Goal: Contribute content: Add original content to the website for others to see

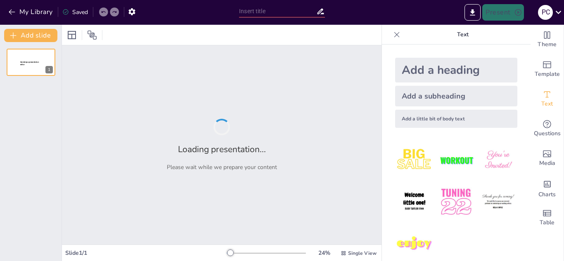
type input "Curriculum Vitae: Definición, Estructura y Relevancia en el Mercado Laboral"
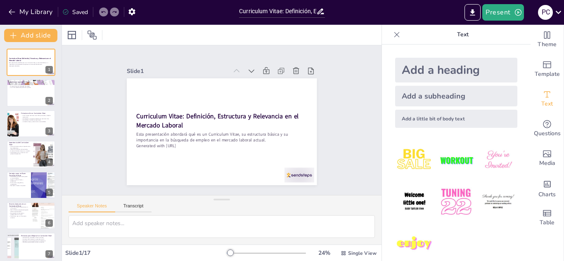
checkbox input "true"
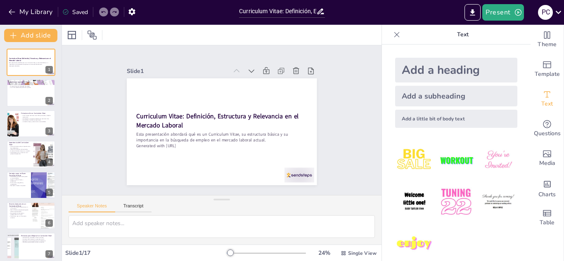
click at [411, 161] on img at bounding box center [414, 160] width 38 height 38
checkbox input "true"
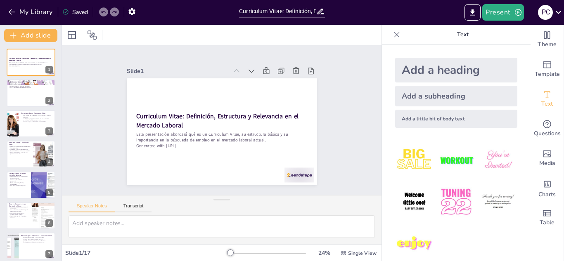
checkbox input "true"
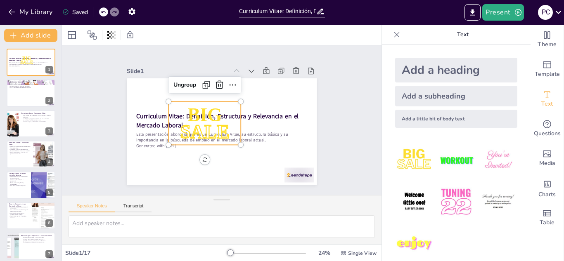
checkbox input "true"
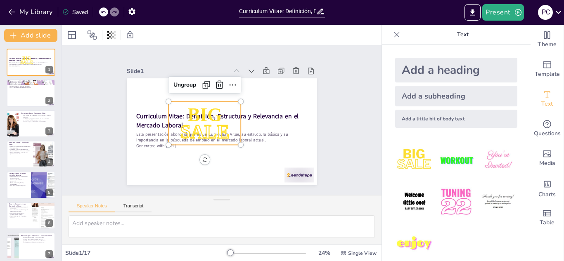
checkbox input "true"
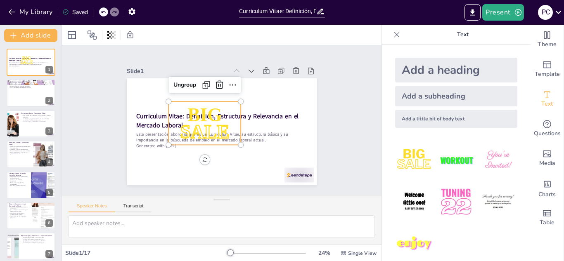
checkbox input "true"
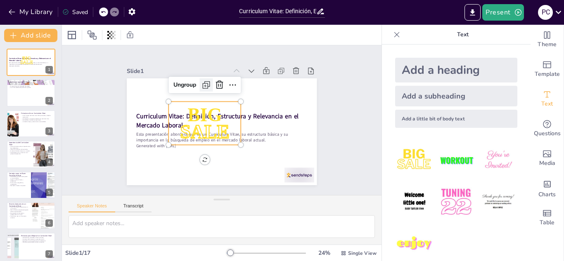
checkbox input "true"
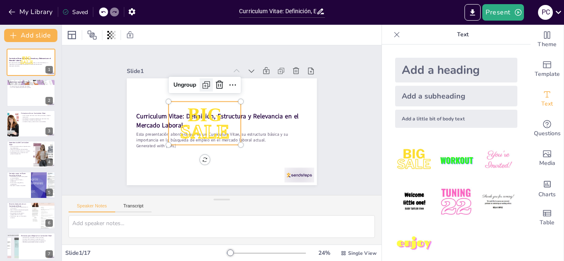
checkbox input "true"
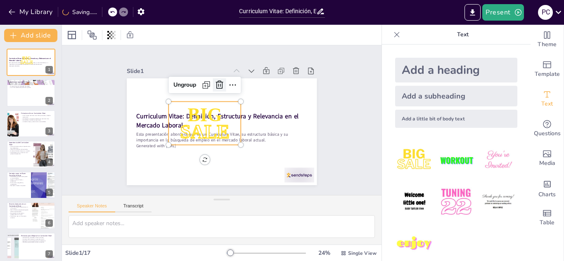
click at [214, 81] on icon at bounding box center [219, 85] width 10 height 10
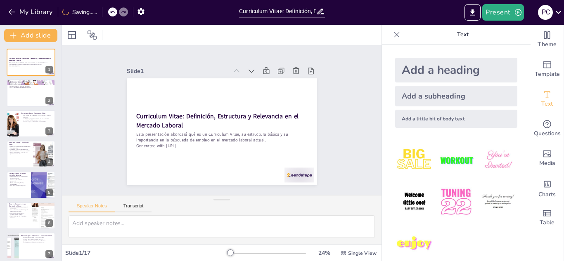
checkbox input "true"
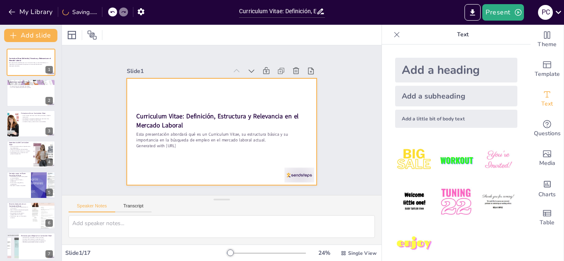
checkbox input "true"
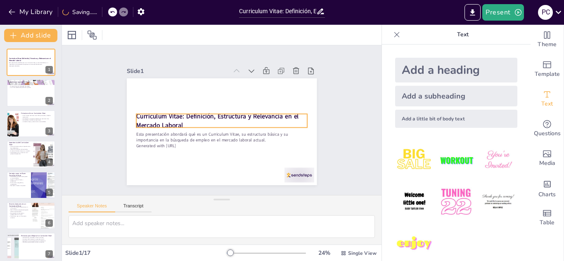
checkbox input "true"
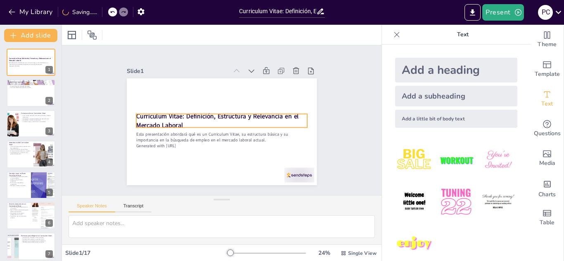
checkbox input "true"
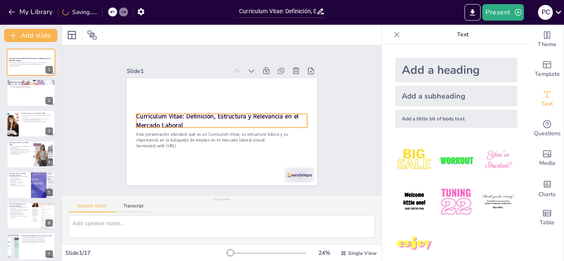
checkbox input "true"
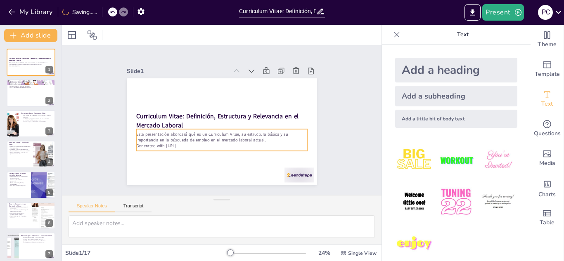
checkbox input "true"
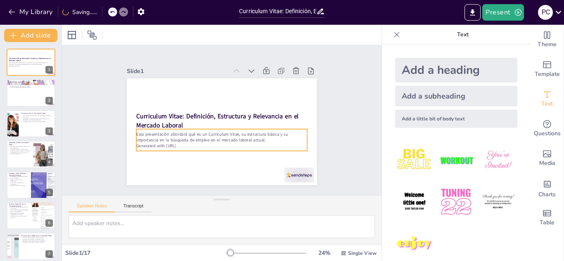
click at [183, 143] on p "Generated with [URL]" at bounding box center [221, 146] width 171 height 6
checkbox input "true"
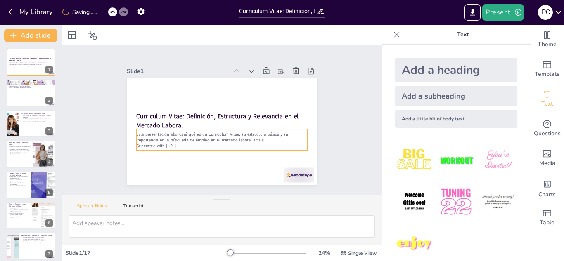
checkbox input "true"
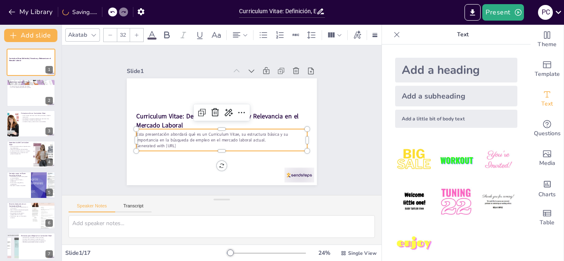
checkbox input "true"
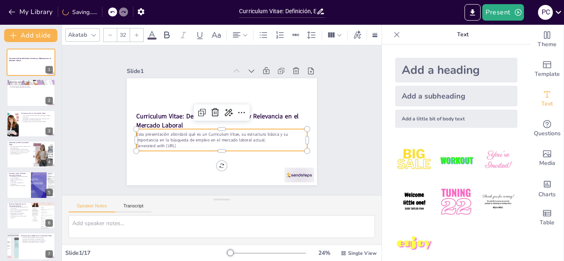
checkbox input "true"
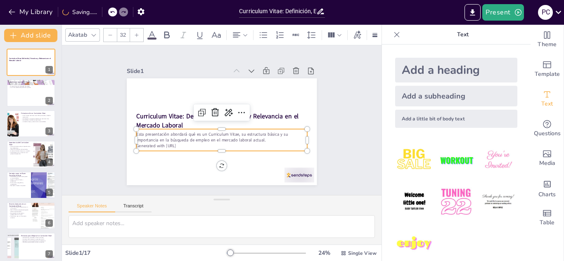
checkbox input "true"
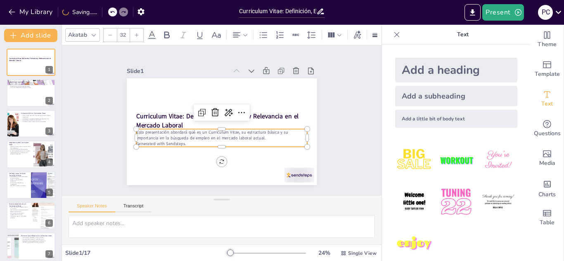
checkbox input "true"
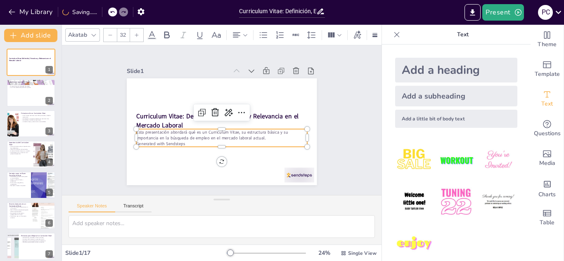
checkbox input "true"
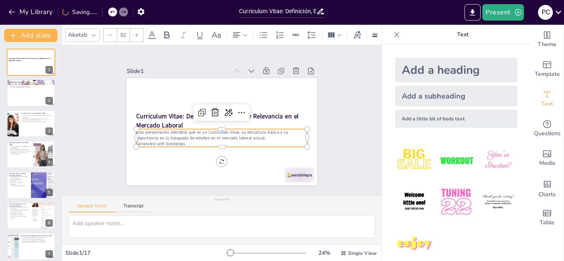
checkbox input "true"
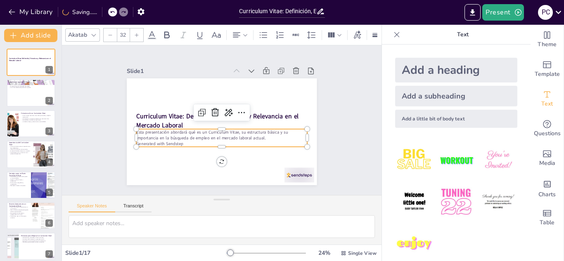
checkbox input "true"
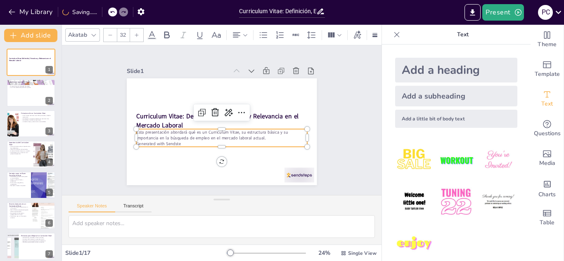
checkbox input "true"
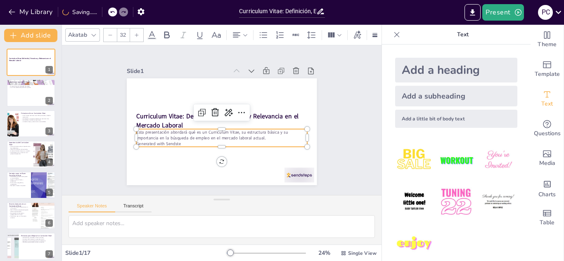
checkbox input "true"
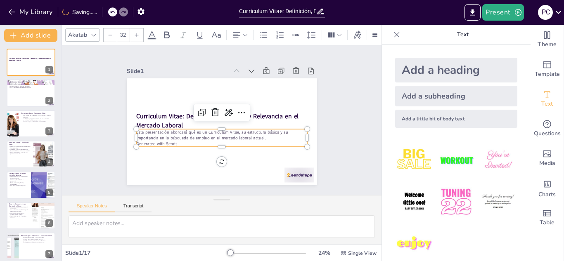
checkbox input "true"
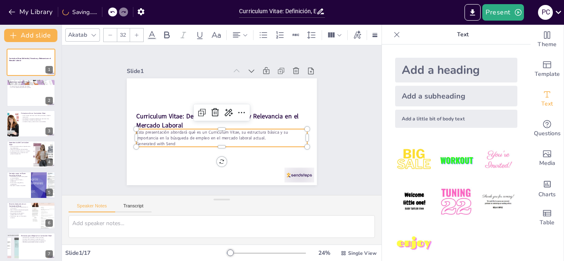
checkbox input "true"
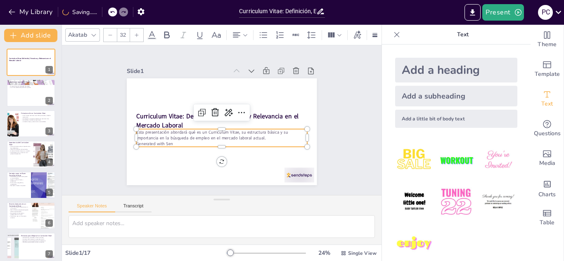
checkbox input "true"
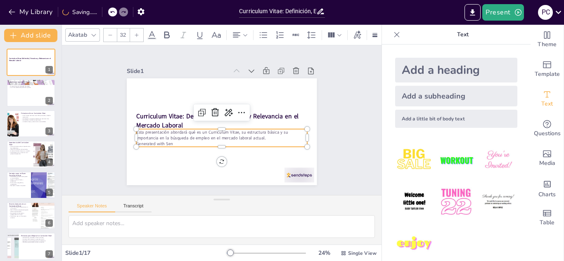
checkbox input "true"
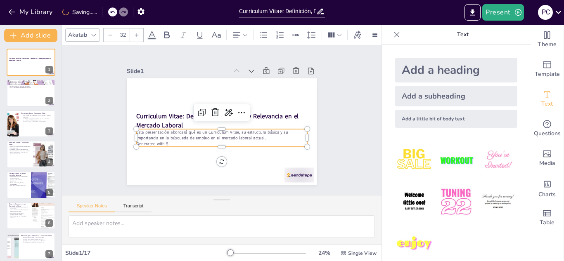
checkbox input "true"
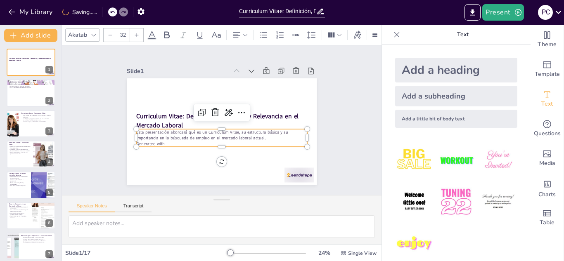
checkbox input "true"
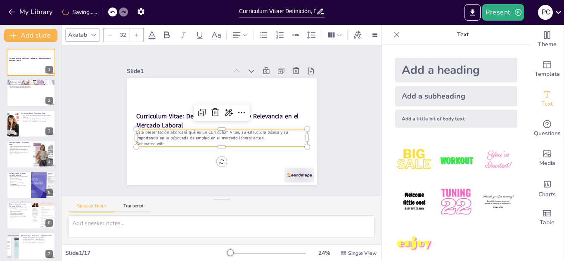
checkbox input "true"
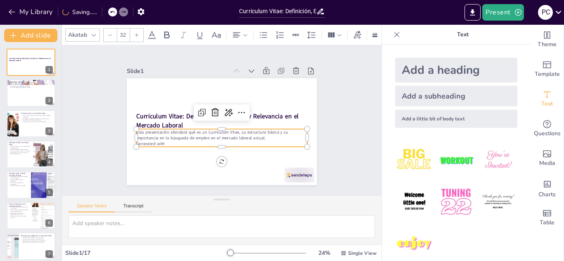
checkbox input "true"
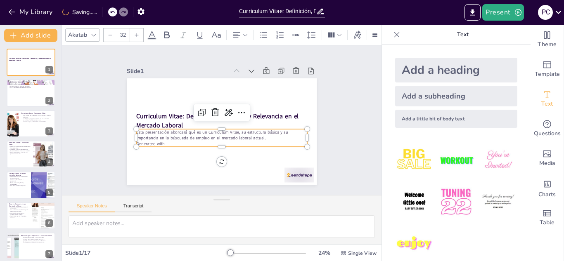
checkbox input "true"
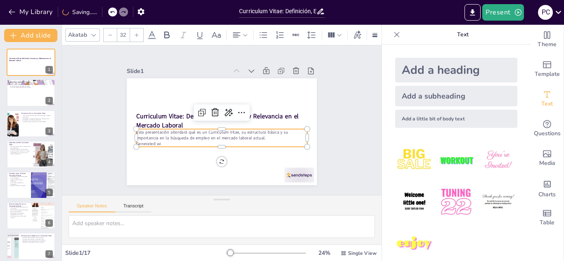
checkbox input "true"
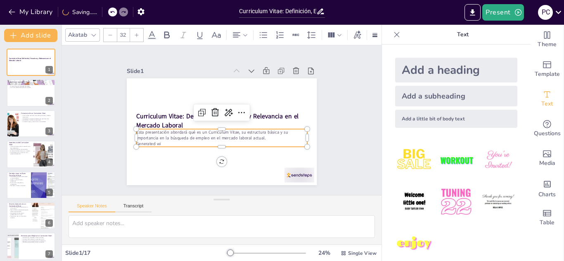
checkbox input "true"
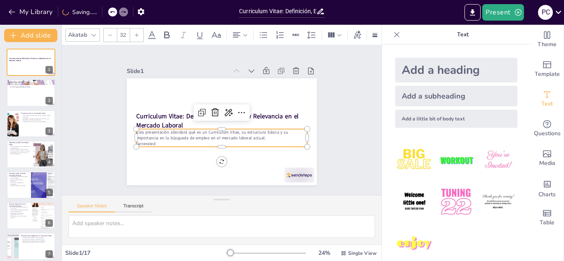
checkbox input "true"
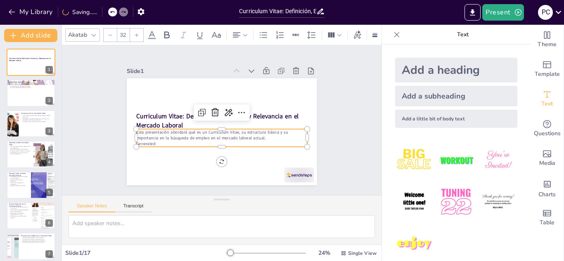
checkbox input "true"
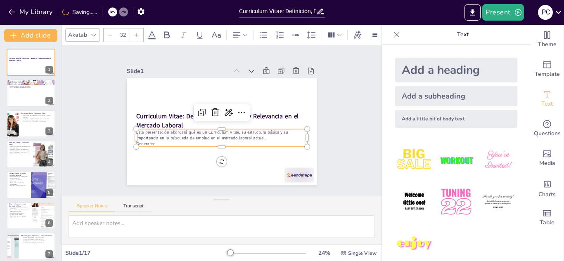
checkbox input "true"
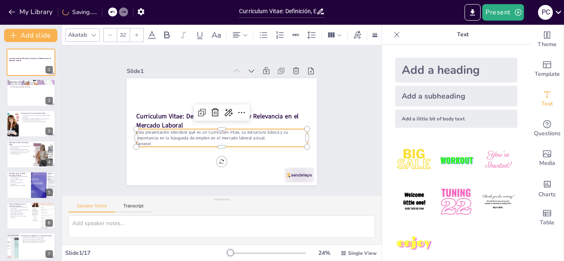
checkbox input "true"
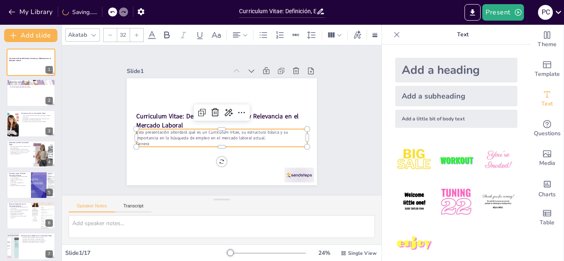
checkbox input "true"
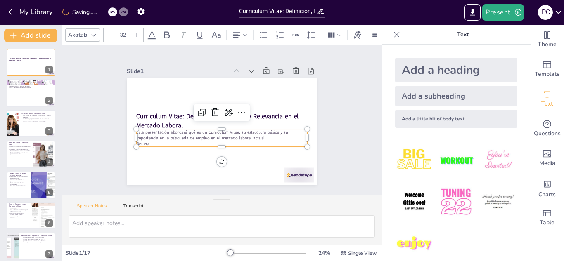
checkbox input "true"
click at [112, 144] on div "Slide 1 Curriculum Vitae: Definición, Estructura y Relevancia en el Mercado Lab…" at bounding box center [222, 120] width 258 height 176
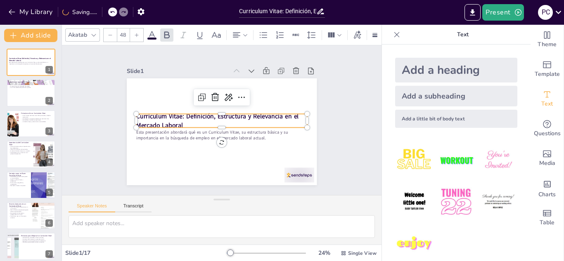
click at [174, 121] on strong "Curriculum Vitae: Definición, Estructura y Relevancia en el Mercado Laboral" at bounding box center [217, 120] width 163 height 17
click at [225, 95] on icon at bounding box center [229, 97] width 8 height 7
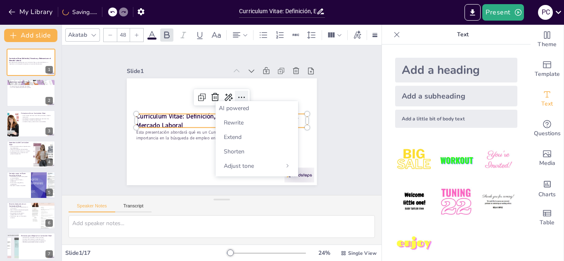
click at [238, 94] on icon at bounding box center [243, 99] width 11 height 11
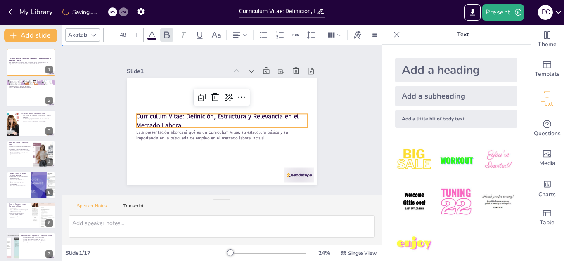
click at [76, 105] on div "Slide 1 Curriculum Vitae: Definición, Estructura y Relevancia en el Mercado Lab…" at bounding box center [221, 120] width 347 height 309
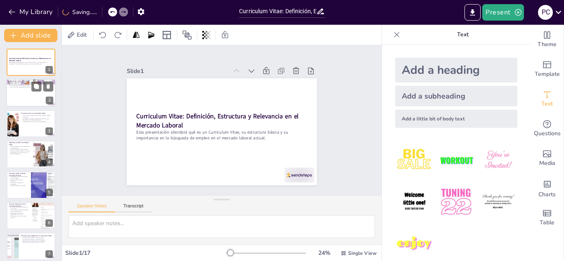
click at [29, 90] on div at bounding box center [31, 93] width 50 height 28
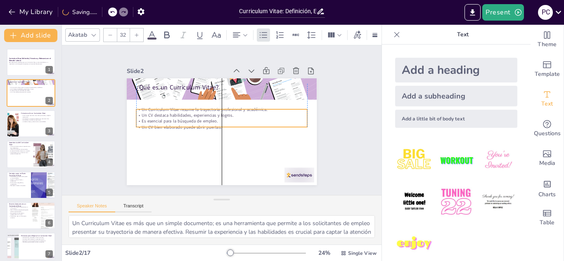
drag, startPoint x: 211, startPoint y: 102, endPoint x: 212, endPoint y: 119, distance: 17.4
click at [212, 119] on p "Es esencial para la búsqueda de empleo." at bounding box center [221, 122] width 171 height 6
click at [112, 105] on div "Slide 1 Curriculum Vitae: Definición, Estructura y Relevancia en el Mercado Lab…" at bounding box center [222, 120] width 236 height 130
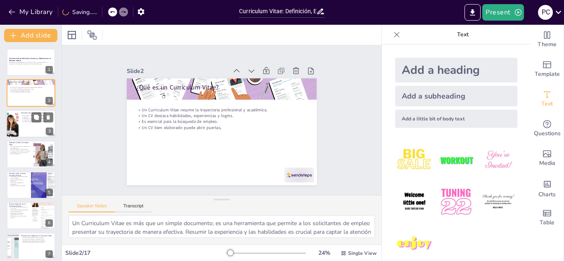
click at [42, 130] on div at bounding box center [31, 124] width 50 height 28
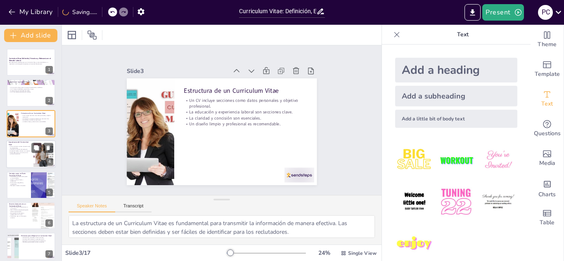
click at [24, 154] on p "Puede determinar si se avanza en el proceso de selección." at bounding box center [20, 153] width 22 height 3
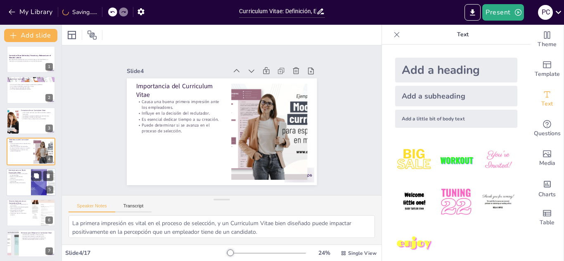
click at [28, 175] on p "Personalizar el CV para cada puesto es recomendable." at bounding box center [19, 174] width 20 height 3
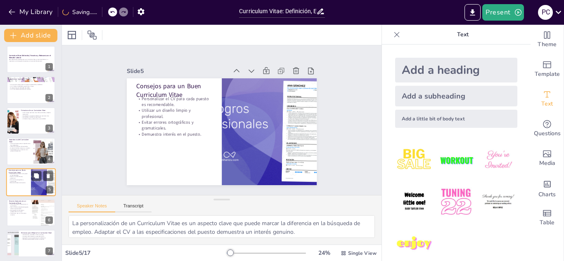
scroll to position [33, 0]
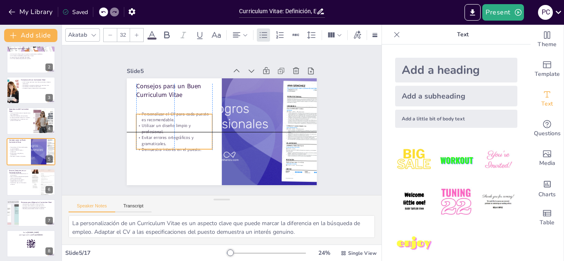
drag, startPoint x: 178, startPoint y: 105, endPoint x: 181, endPoint y: 121, distance: 16.7
click at [181, 123] on p "Utilizar un diseño limpio y profesional." at bounding box center [174, 129] width 76 height 12
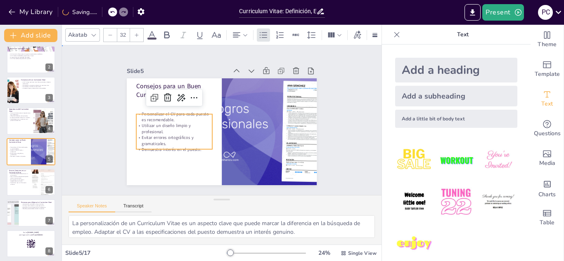
click at [109, 104] on div "Slide 1 Curriculum Vitae: Definición, Estructura y Relevancia en el Mercado Lab…" at bounding box center [222, 120] width 236 height 130
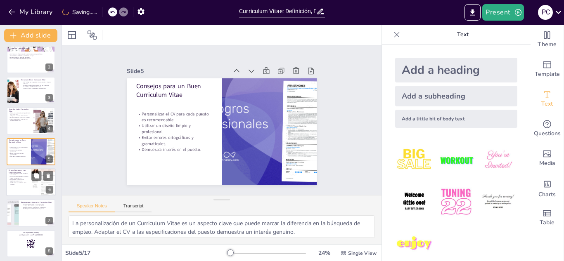
click at [30, 190] on div at bounding box center [31, 183] width 50 height 28
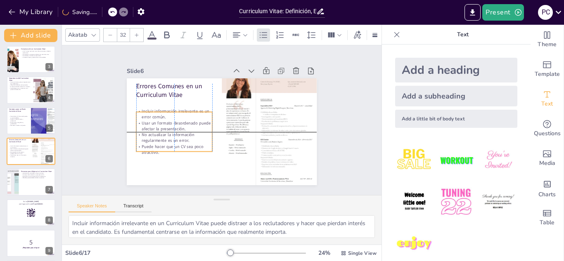
drag, startPoint x: 187, startPoint y: 114, endPoint x: 188, endPoint y: 126, distance: 12.9
click at [188, 126] on p "Usar un formato desordenado puede afectar la presentación." at bounding box center [174, 126] width 76 height 12
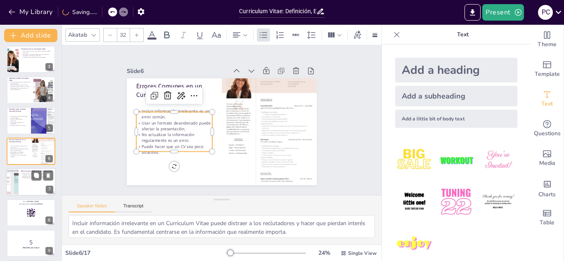
click at [26, 182] on div at bounding box center [31, 183] width 50 height 28
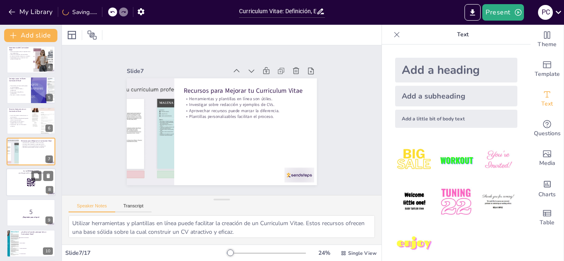
click at [26, 179] on icon at bounding box center [30, 182] width 9 height 9
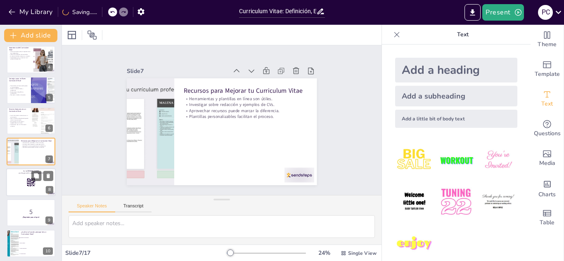
scroll to position [126, 0]
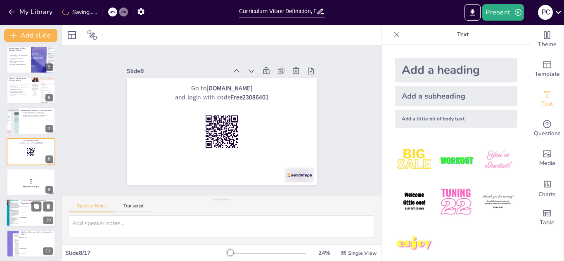
click at [31, 219] on li "Jugar videojuegos" at bounding box center [37, 218] width 37 height 5
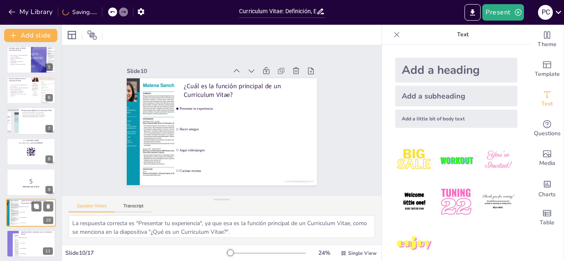
scroll to position [187, 0]
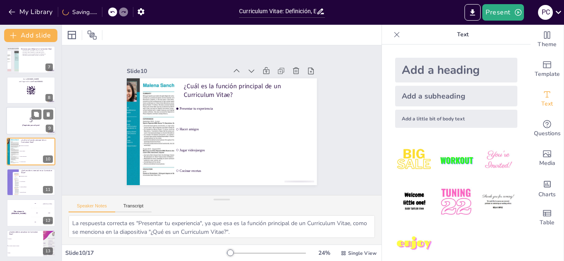
click at [32, 129] on div at bounding box center [31, 121] width 50 height 28
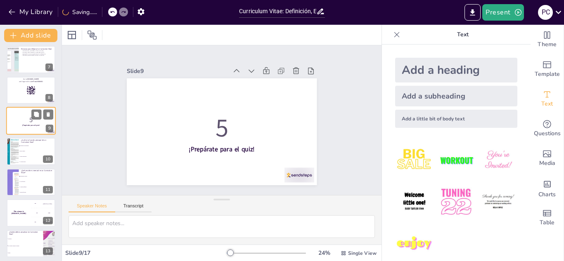
scroll to position [157, 0]
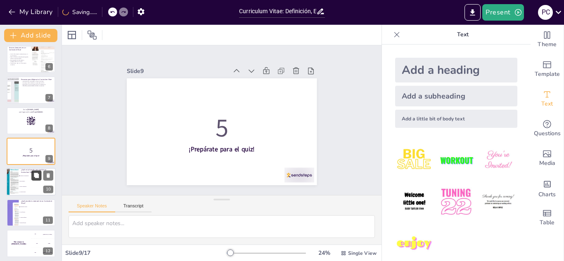
click at [33, 177] on button at bounding box center [36, 176] width 10 height 10
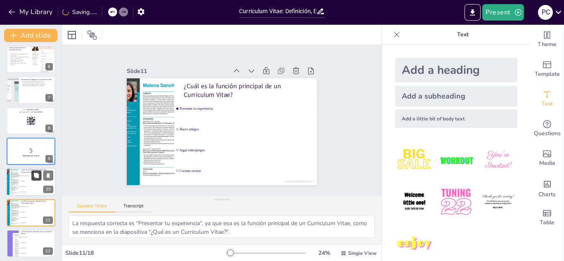
scroll to position [218, 0]
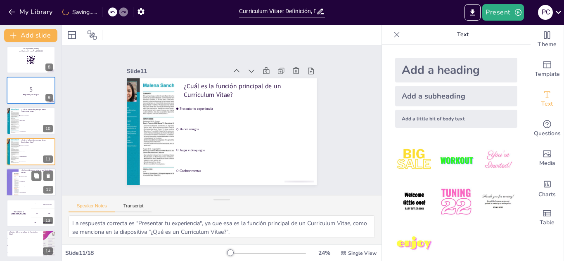
click at [23, 174] on li "Experiencia laboral" at bounding box center [37, 176] width 37 height 5
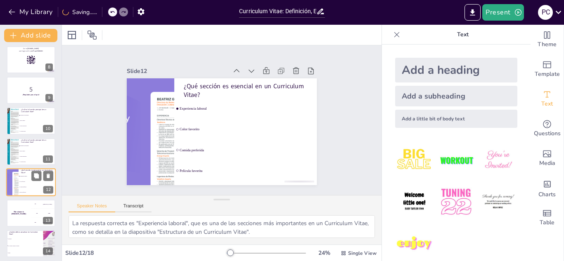
scroll to position [249, 0]
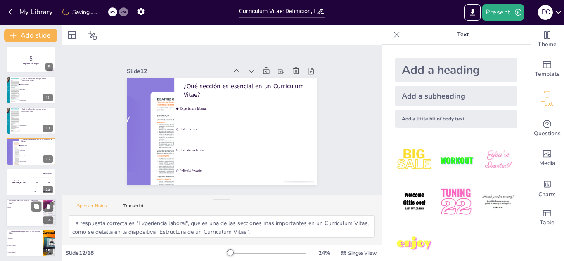
click at [23, 206] on li "Cada mes" at bounding box center [24, 207] width 37 height 7
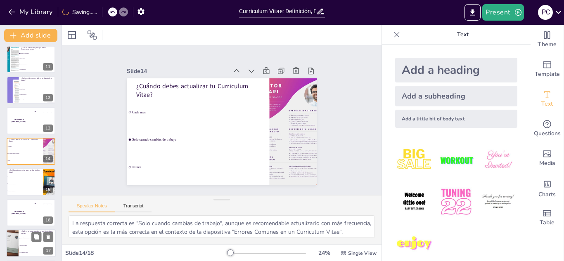
click at [24, 236] on li "Incluir información irrelevante" at bounding box center [37, 238] width 37 height 7
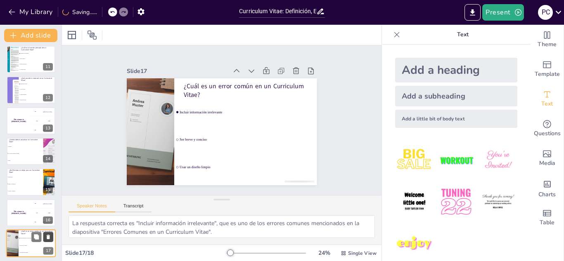
scroll to position [344, 0]
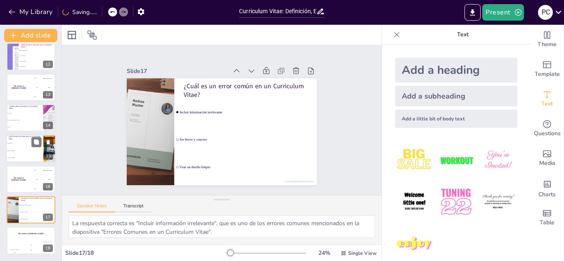
click at [14, 149] on li "Limpio y profesional" at bounding box center [24, 150] width 37 height 7
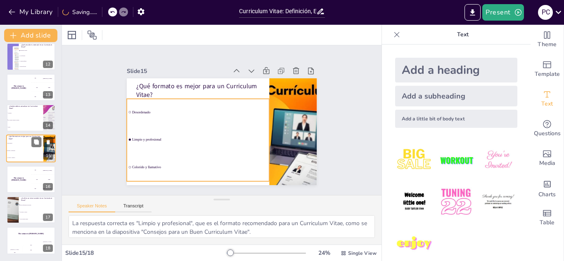
scroll to position [341, 0]
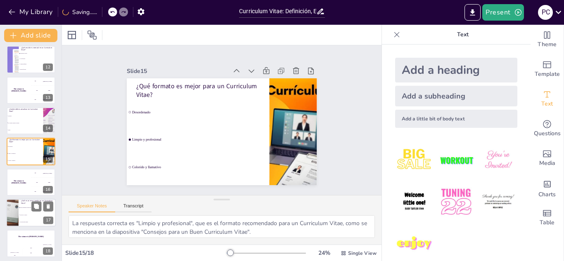
click at [17, 218] on div at bounding box center [12, 213] width 37 height 28
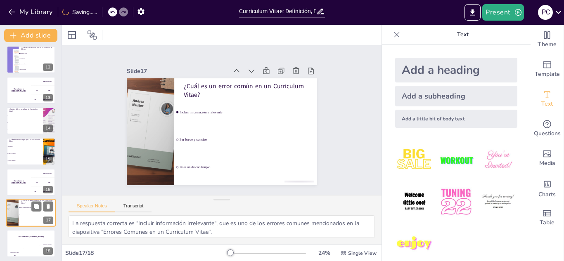
scroll to position [344, 0]
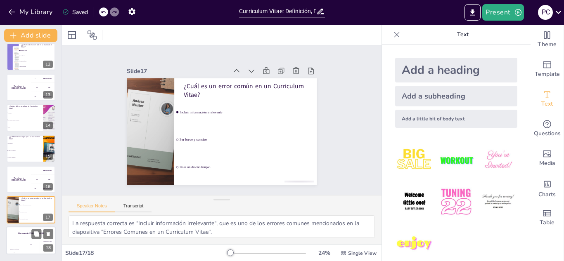
click at [28, 233] on h4 "The winner is [PERSON_NAME]" at bounding box center [31, 234] width 50 height 2
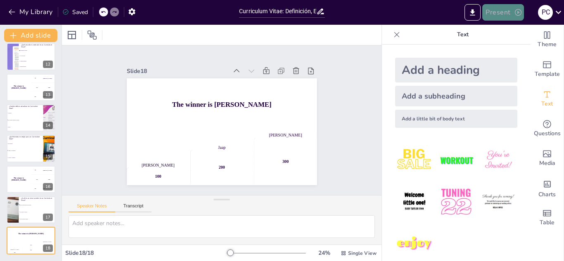
click at [497, 11] on button "Present" at bounding box center [502, 12] width 41 height 17
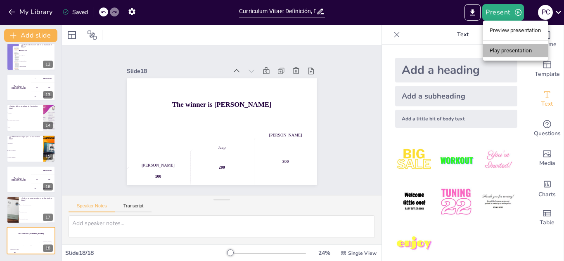
click at [511, 49] on li "Play presentation" at bounding box center [515, 50] width 65 height 13
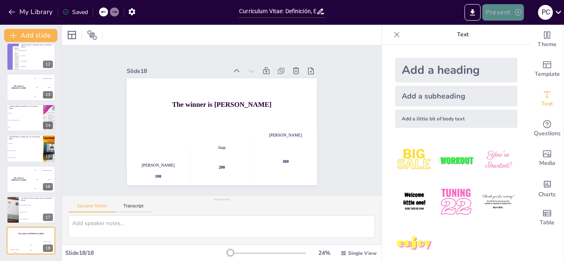
click at [491, 12] on button "Present" at bounding box center [502, 12] width 41 height 17
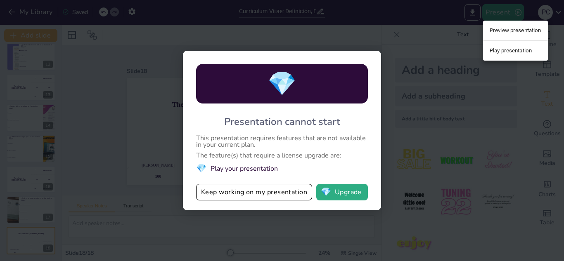
click at [400, 58] on div at bounding box center [282, 130] width 564 height 261
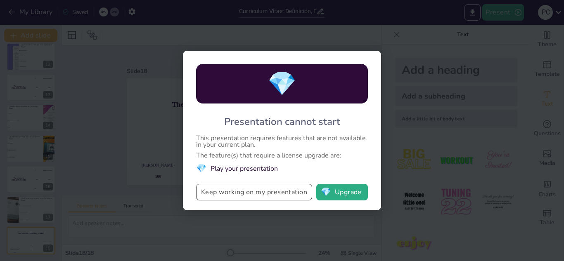
click at [295, 195] on button "Keep working on my presentation" at bounding box center [254, 192] width 116 height 17
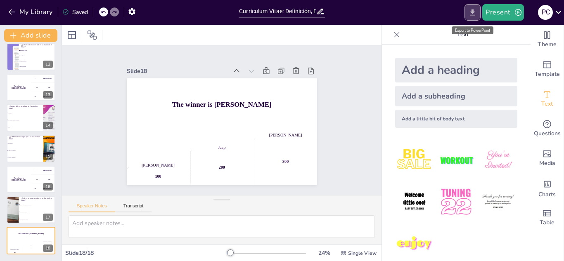
click at [477, 17] on icon "Export to PowerPoint" at bounding box center [472, 12] width 9 height 9
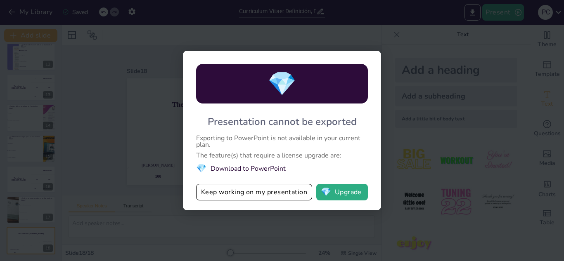
click at [429, 83] on div "💎 Presentation cannot be exported Exporting to PowerPoint is not available in y…" at bounding box center [282, 130] width 564 height 261
click at [107, 156] on div "💎 Presentation cannot be exported Exporting to PowerPoint is not available in y…" at bounding box center [282, 130] width 564 height 261
click at [257, 194] on button "Keep working on my presentation" at bounding box center [254, 192] width 116 height 17
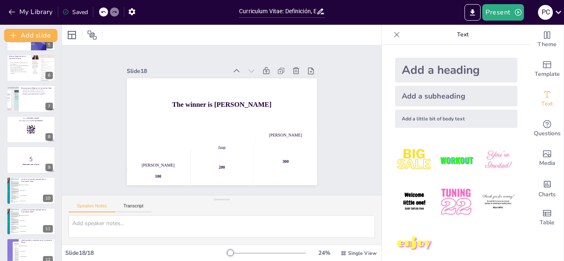
scroll to position [0, 0]
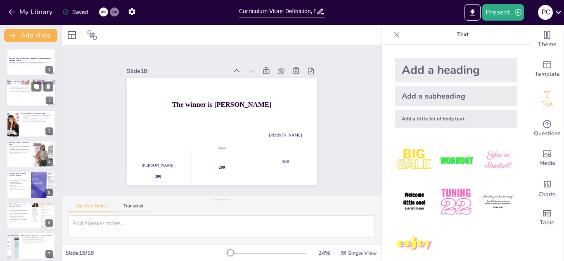
click at [26, 97] on div at bounding box center [31, 93] width 50 height 28
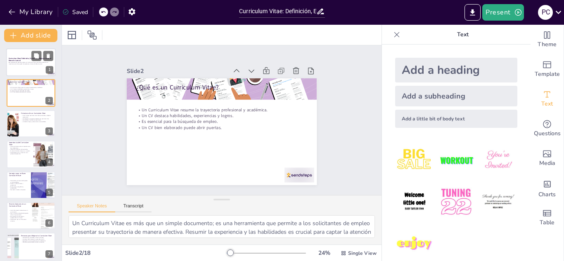
click at [31, 63] on p "Esta presentación abordará qué es un Curriculum Vitae, su estructura básica y s…" at bounding box center [31, 63] width 45 height 3
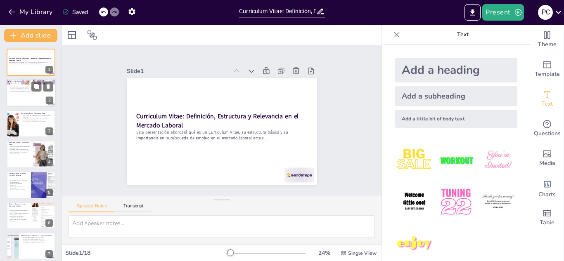
click at [33, 98] on div at bounding box center [31, 93] width 50 height 28
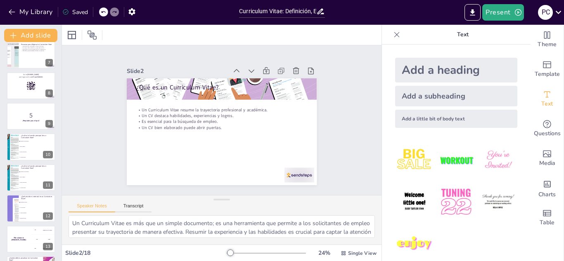
scroll to position [344, 0]
